Goal: Task Accomplishment & Management: Manage account settings

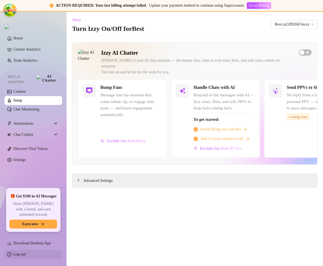
click at [26, 253] on link "Log out" at bounding box center [19, 254] width 12 height 4
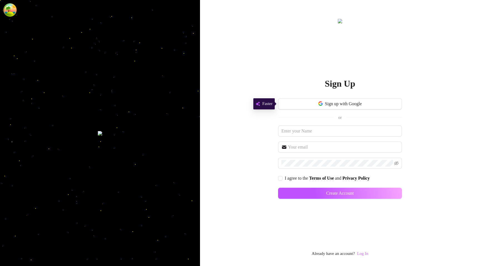
click at [323, 254] on link "Log In" at bounding box center [362, 253] width 11 height 4
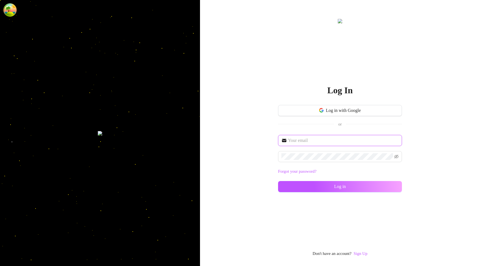
click at [323, 141] on input "text" at bounding box center [343, 140] width 110 height 7
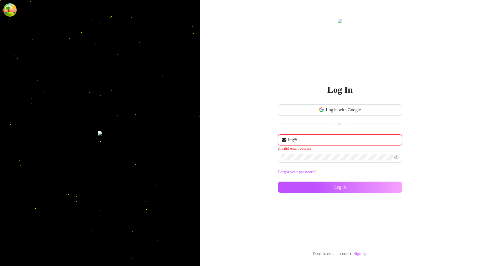
type input "im@supercreator.app"
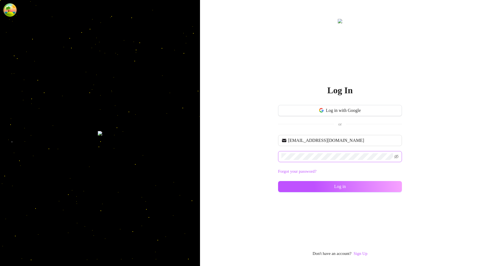
click at [305, 152] on span at bounding box center [340, 156] width 124 height 11
click at [306, 179] on div "im@supercreator.app Forgot your password? Log in" at bounding box center [340, 166] width 124 height 62
click at [303, 184] on button "Log in" at bounding box center [340, 186] width 124 height 11
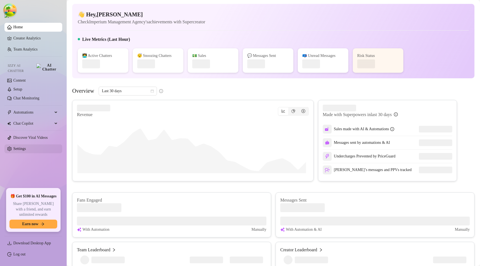
click at [13, 147] on link "Settings" at bounding box center [19, 149] width 12 height 4
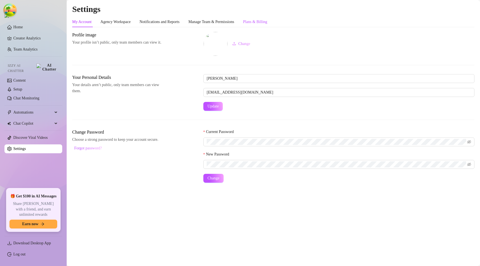
click at [267, 21] on div "Plans & Billing" at bounding box center [255, 22] width 24 height 6
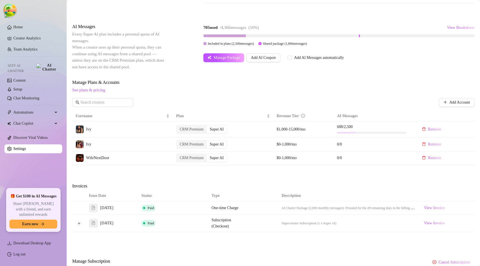
scroll to position [82, 0]
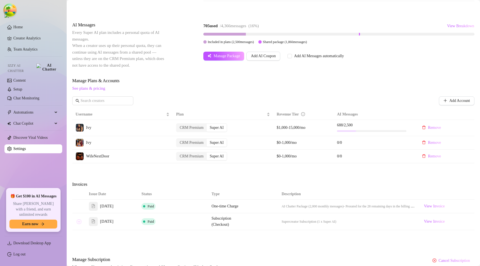
click at [79, 224] on button "Expand row" at bounding box center [79, 221] width 4 height 4
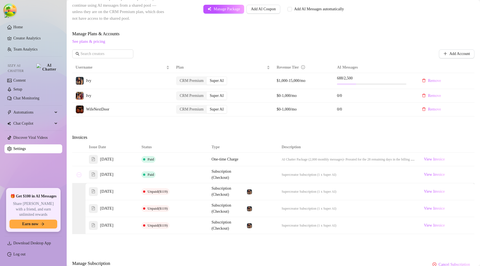
scroll to position [132, 0]
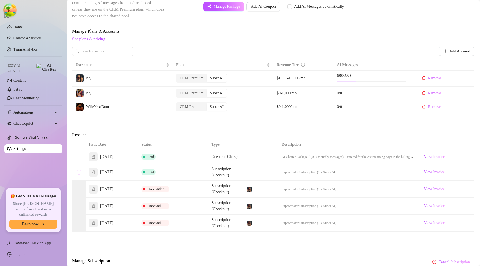
click at [78, 174] on button "Collapse row" at bounding box center [79, 172] width 4 height 4
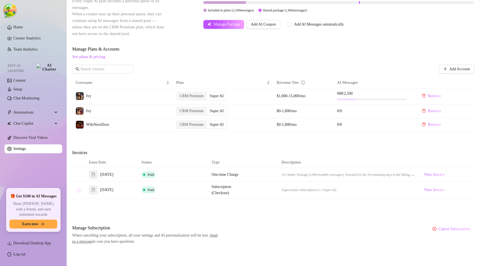
scroll to position [119, 0]
